Goal: Navigation & Orientation: Find specific page/section

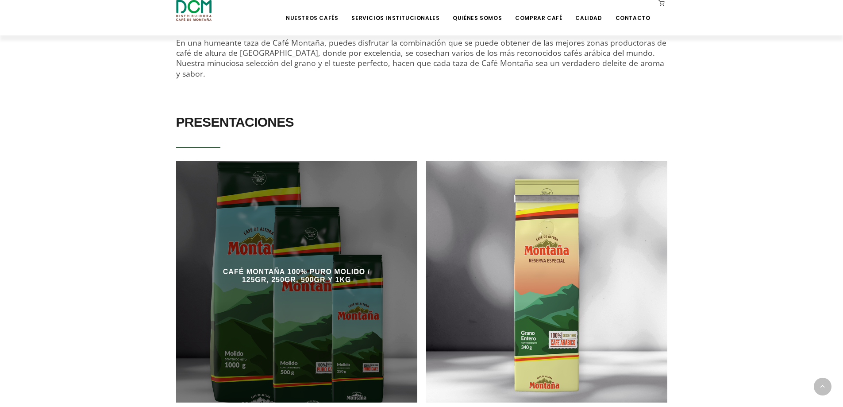
scroll to position [372, 0]
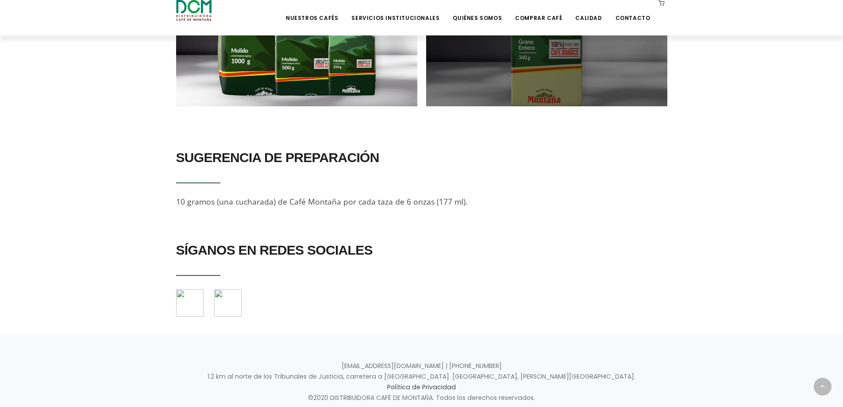
scroll to position [743, 0]
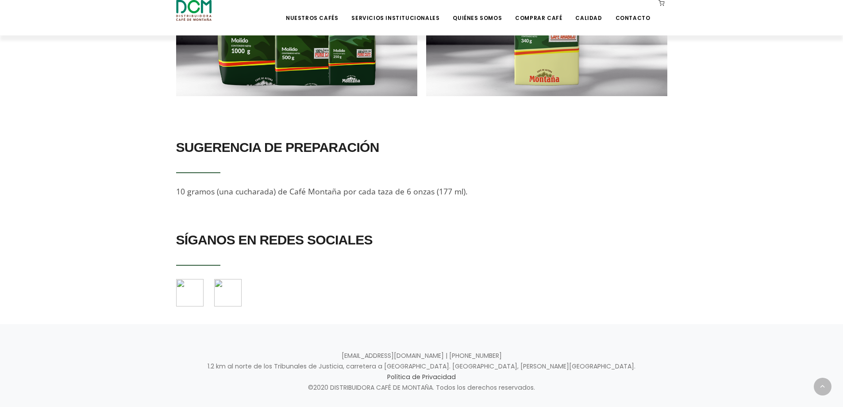
click at [197, 279] on img at bounding box center [189, 292] width 27 height 27
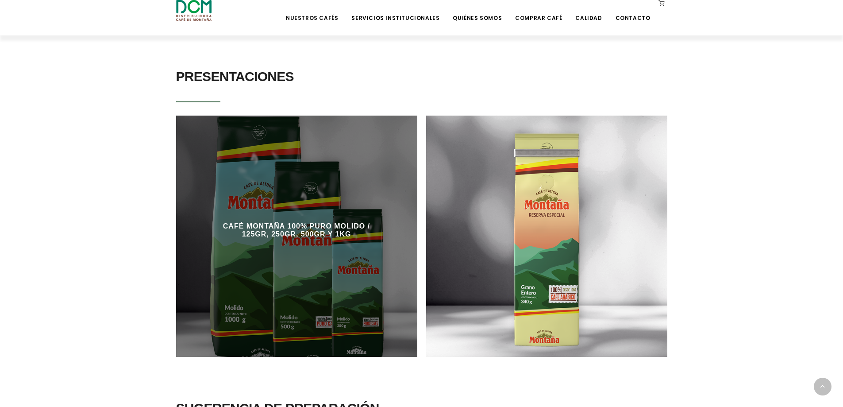
scroll to position [477, 0]
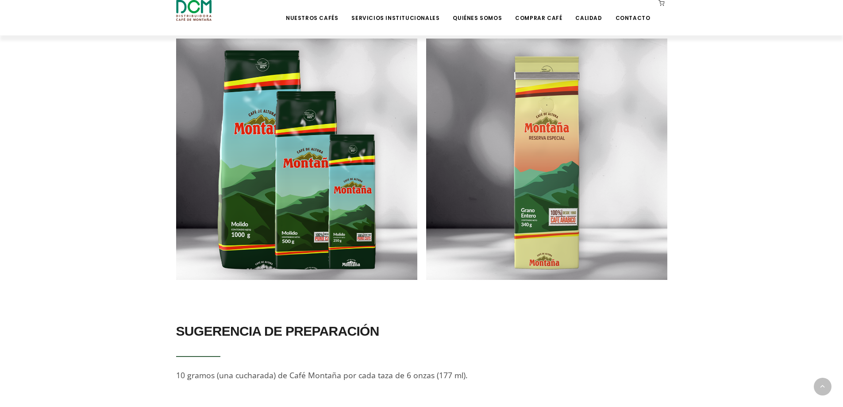
scroll to position [522, 0]
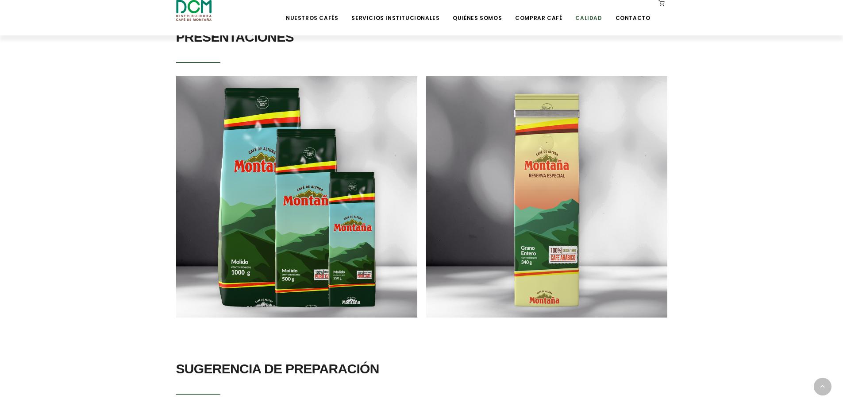
click at [595, 18] on link "Calidad" at bounding box center [588, 11] width 37 height 21
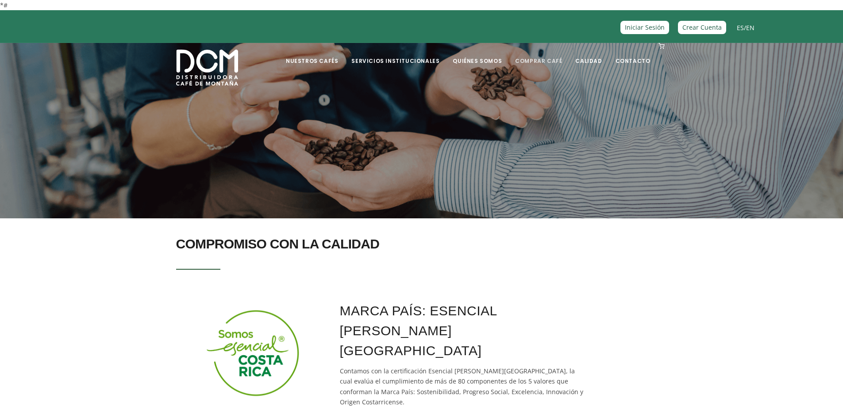
click at [536, 58] on link "Comprar Café" at bounding box center [539, 54] width 58 height 21
